Goal: Task Accomplishment & Management: Use online tool/utility

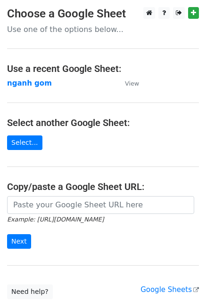
scroll to position [73, 0]
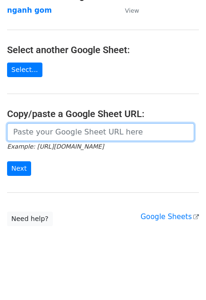
click at [125, 134] on input "url" at bounding box center [100, 132] width 187 height 18
click at [140, 135] on input "url" at bounding box center [100, 132] width 187 height 18
paste input "https://docs.google.com/spreadsheets/d/1_YYwFWvM7vC4GzJ_SOgvYe2_lwm4RDOVwDbmNrA…"
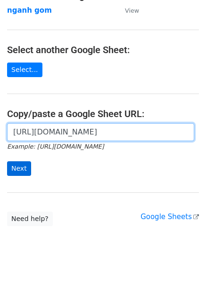
type input "https://docs.google.com/spreadsheets/d/1_YYwFWvM7vC4GzJ_SOgvYe2_lwm4RDOVwDbmNrA…"
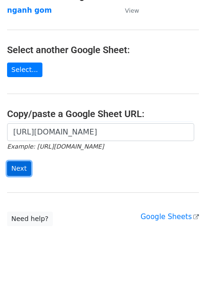
click at [13, 169] on input "Next" at bounding box center [19, 168] width 24 height 15
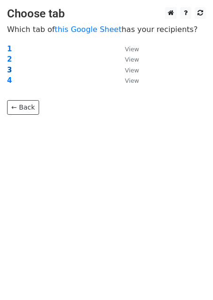
click at [9, 69] on strong "3" at bounding box center [9, 70] width 5 height 8
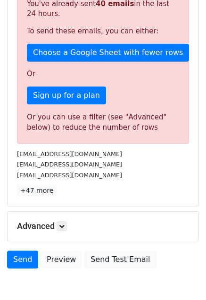
scroll to position [305, 0]
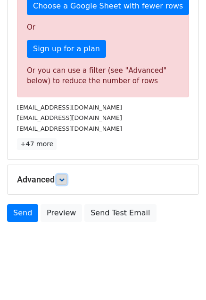
click at [64, 181] on icon at bounding box center [62, 180] width 6 height 6
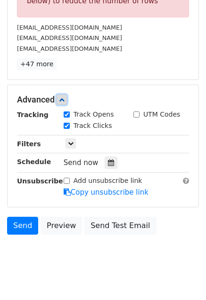
scroll to position [386, 0]
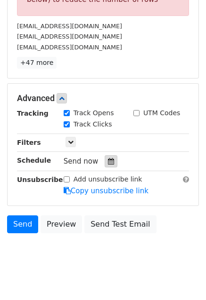
click at [108, 160] on icon at bounding box center [111, 161] width 6 height 7
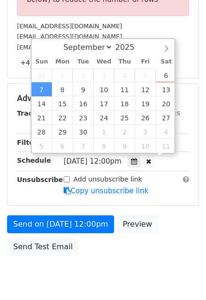
scroll to position [0, 0]
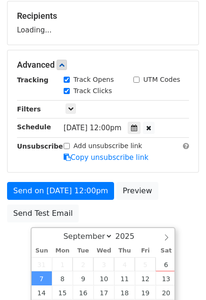
click at [167, 135] on form "Variables Copy/paste... {{No.}} {{Company Name}} {{Email}} {{Information}} Emai…" at bounding box center [103, 68] width 192 height 317
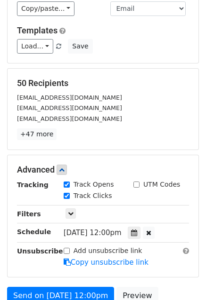
scroll to position [188, 0]
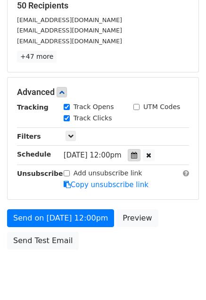
click at [137, 154] on icon at bounding box center [134, 155] width 6 height 7
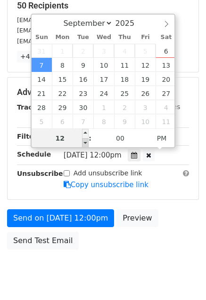
type input "2025-09-07 11:00"
type input "11"
click at [86, 144] on span at bounding box center [85, 142] width 7 height 9
type input "2025-09-07 10:00"
type input "10"
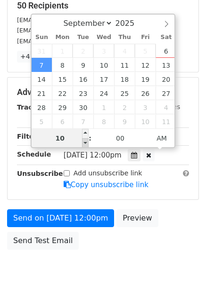
click at [86, 144] on span at bounding box center [85, 142] width 7 height 9
type input "2025-09-07 09:00"
type input "09"
click at [86, 144] on span at bounding box center [85, 142] width 7 height 9
type input "2025-09-07 08:00"
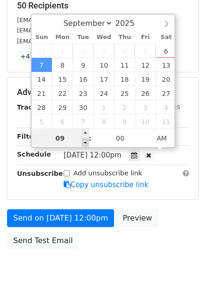
type input "08"
click at [86, 144] on span at bounding box center [85, 142] width 7 height 9
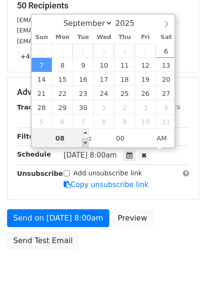
type input "2025-09-07 07:00"
type input "07"
click at [86, 144] on span at bounding box center [85, 142] width 7 height 9
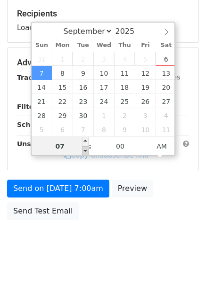
scroll to position [178, 0]
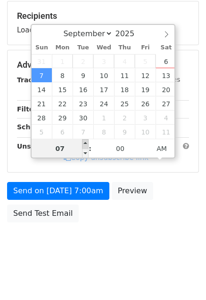
type input "2025-09-07 06:00"
type input "06"
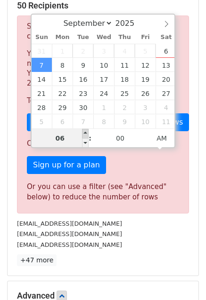
click at [86, 145] on span at bounding box center [85, 142] width 7 height 9
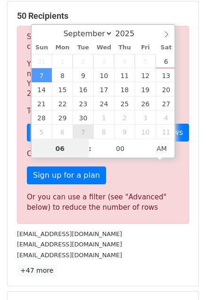
type input "2025-10-07 06:00"
select select "9"
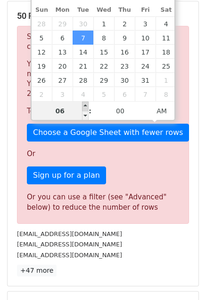
type input "2025-10-07 07:00"
type input "07"
click at [83, 106] on span at bounding box center [85, 106] width 7 height 9
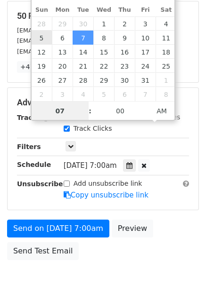
type input "2025-10-05 07:00"
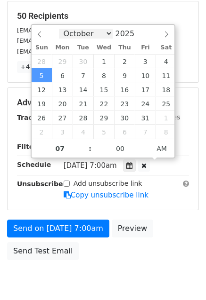
click at [89, 30] on select "September October November December" at bounding box center [86, 34] width 54 height 10
select select "8"
click at [65, 29] on select "September October November December" at bounding box center [86, 34] width 54 height 10
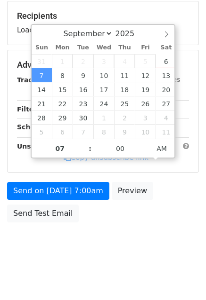
click at [149, 172] on form "Variables Copy/paste... {{No.}} {{Company Name}} {{Email}} {{Information}} Emai…" at bounding box center [103, 68] width 192 height 317
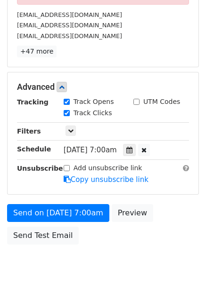
scroll to position [413, 0]
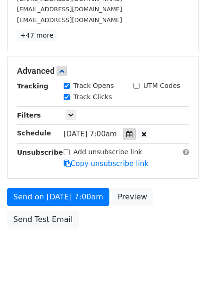
click at [132, 132] on icon at bounding box center [129, 134] width 6 height 7
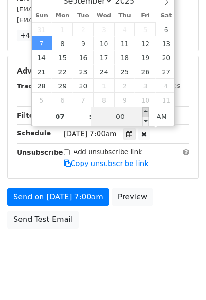
type input "2025-09-07 07:05"
type input "05"
click at [144, 112] on span at bounding box center [145, 111] width 7 height 9
type input "2025-09-07 07:10"
type input "10"
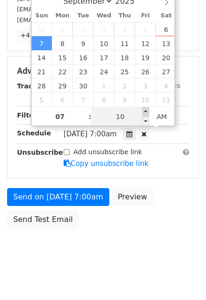
click at [144, 112] on span at bounding box center [145, 111] width 7 height 9
type input "2025-09-07 07:15"
type input "15"
click at [144, 112] on span at bounding box center [145, 111] width 7 height 9
type input "2025-09-07 07:20"
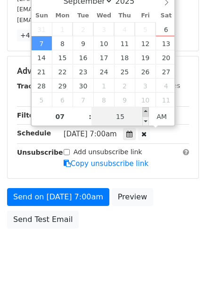
type input "20"
click at [144, 112] on span at bounding box center [145, 111] width 7 height 9
type input "2025-09-07 07:25"
type input "25"
click at [144, 112] on span at bounding box center [145, 111] width 7 height 9
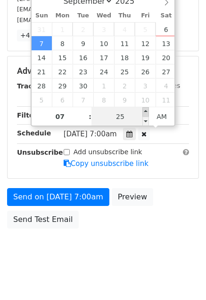
type input "2025-09-07 07:30"
type input "30"
click at [144, 112] on span at bounding box center [145, 111] width 7 height 9
type input "2025-09-07 07:35"
type input "35"
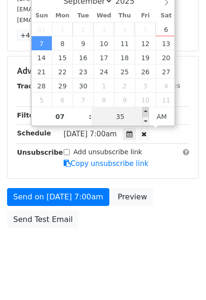
click at [144, 112] on span at bounding box center [145, 111] width 7 height 9
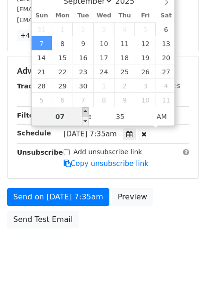
type input "2025-09-07 08:35"
type input "08"
click at [83, 110] on span at bounding box center [85, 111] width 7 height 9
type input "2025-09-07 09:35"
type input "09"
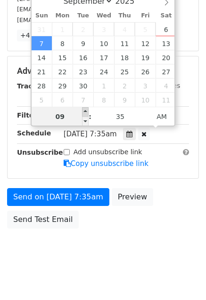
click at [83, 110] on span at bounding box center [85, 111] width 7 height 9
type input "2025-09-07 10:35"
type input "10"
click at [83, 110] on span at bounding box center [85, 111] width 7 height 9
type input "2025-09-07 11:35"
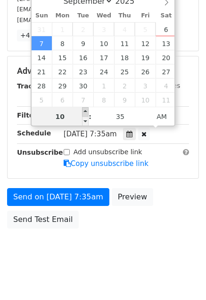
type input "11"
click at [83, 110] on span at bounding box center [85, 111] width 7 height 9
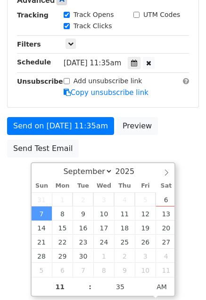
click at [160, 134] on form "Variables Copy/paste... {{No.}} {{Company Name}} {{Email}} {{Information}} Emai…" at bounding box center [103, 3] width 192 height 317
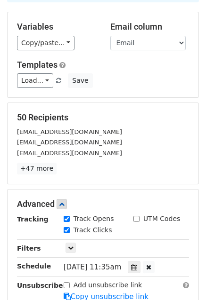
scroll to position [74, 0]
